Goal: Task Accomplishment & Management: Use online tool/utility

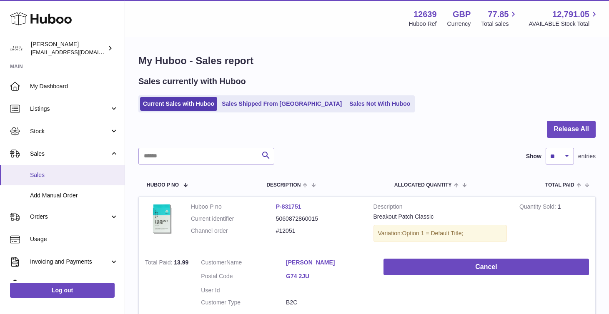
click at [75, 167] on link "Sales" at bounding box center [62, 175] width 125 height 20
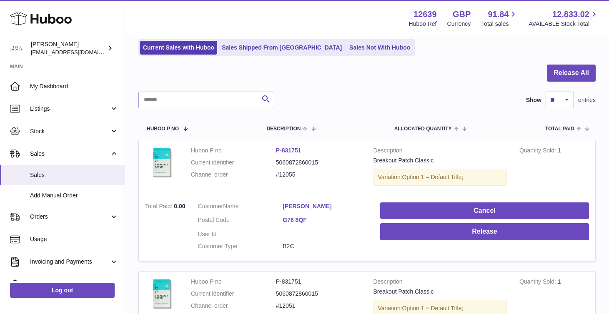
scroll to position [99, 0]
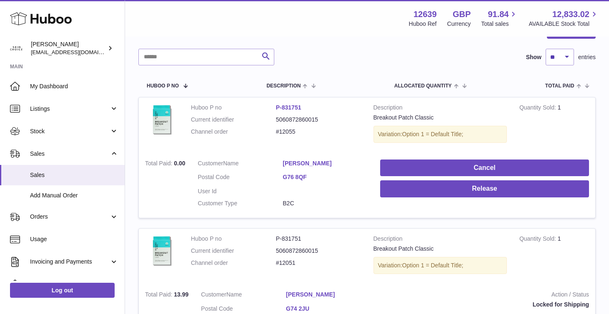
click at [292, 162] on link "[PERSON_NAME]" at bounding box center [324, 164] width 85 height 8
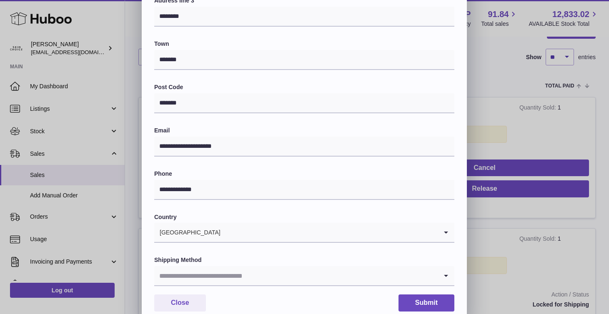
scroll to position [211, 0]
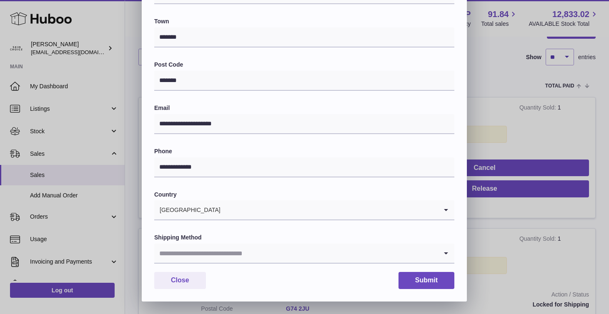
click at [307, 247] on input "Search for option" at bounding box center [295, 253] width 283 height 19
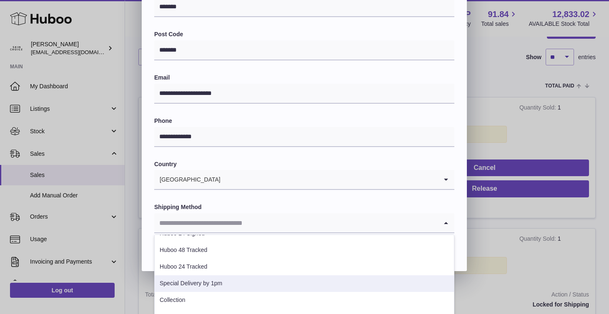
scroll to position [61, 0]
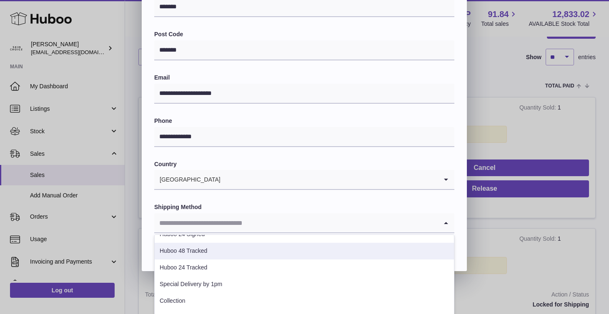
click at [279, 255] on li "Huboo 48 Tracked" at bounding box center [304, 251] width 299 height 17
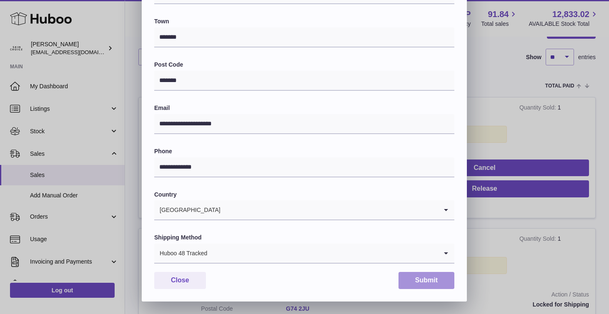
click at [414, 282] on button "Submit" at bounding box center [426, 280] width 56 height 17
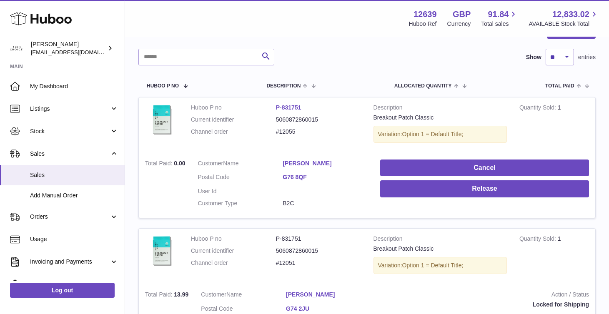
click at [300, 163] on link "[PERSON_NAME]" at bounding box center [324, 164] width 85 height 8
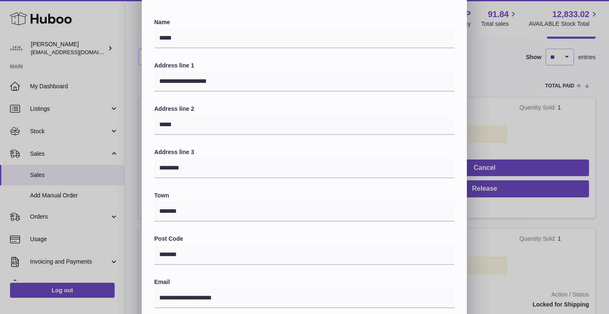
scroll to position [211, 0]
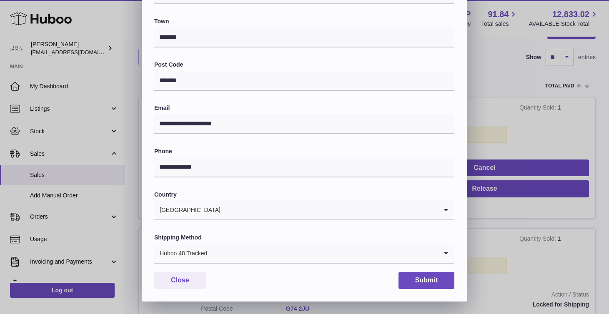
click at [510, 220] on div "**********" at bounding box center [304, 52] width 609 height 500
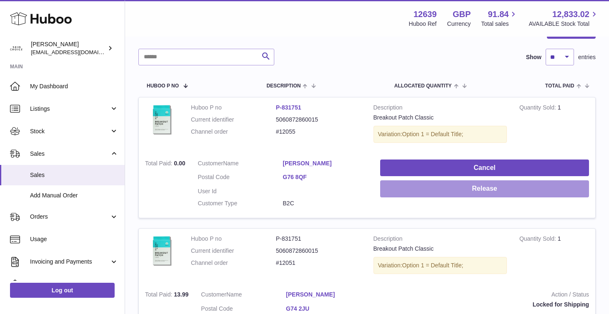
click at [508, 196] on button "Release" at bounding box center [484, 188] width 209 height 17
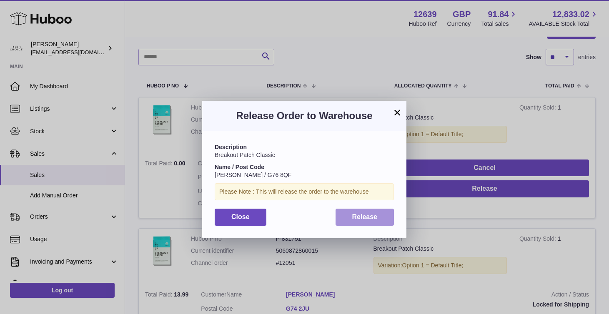
click at [360, 218] on span "Release" at bounding box center [364, 216] width 25 height 7
